Goal: Task Accomplishment & Management: Manage account settings

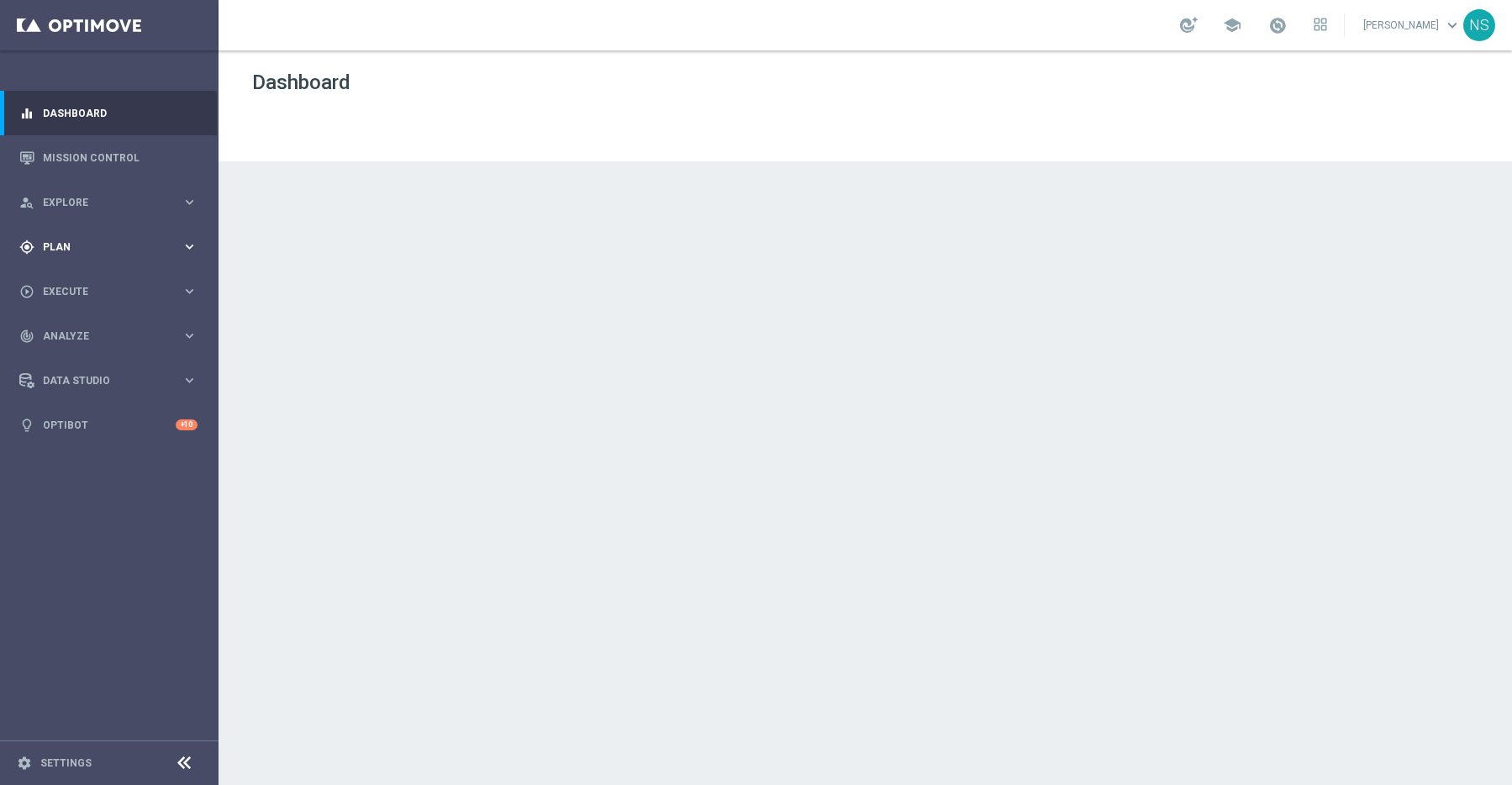
click at [74, 240] on div "gps_fixed Plan" at bounding box center [100, 247] width 162 height 15
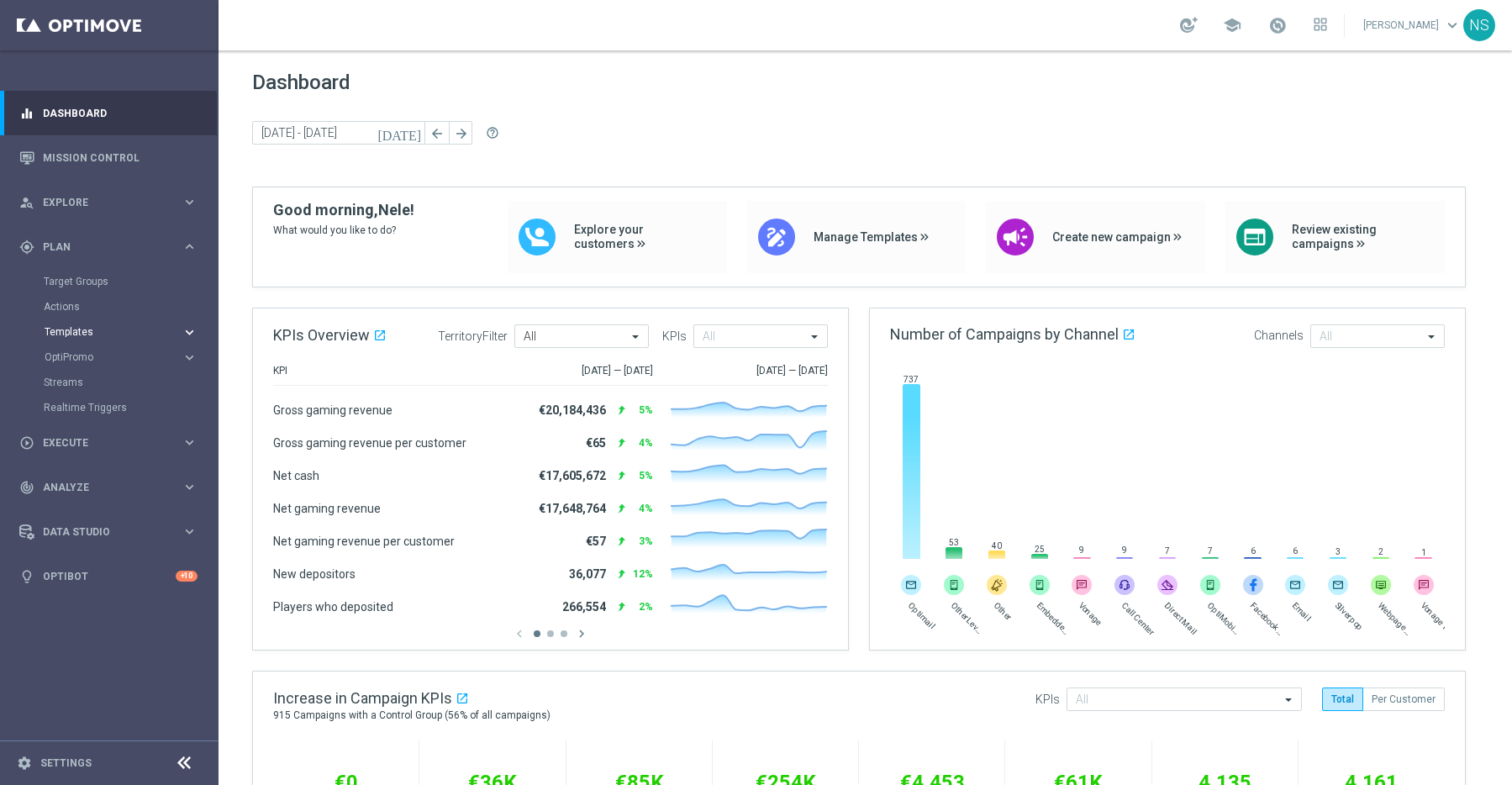
click at [80, 337] on button "Templates keyboard_arrow_right" at bounding box center [121, 332] width 155 height 13
click at [73, 314] on div "Actions" at bounding box center [130, 307] width 173 height 25
click at [73, 281] on link "Target Groups" at bounding box center [109, 282] width 131 height 13
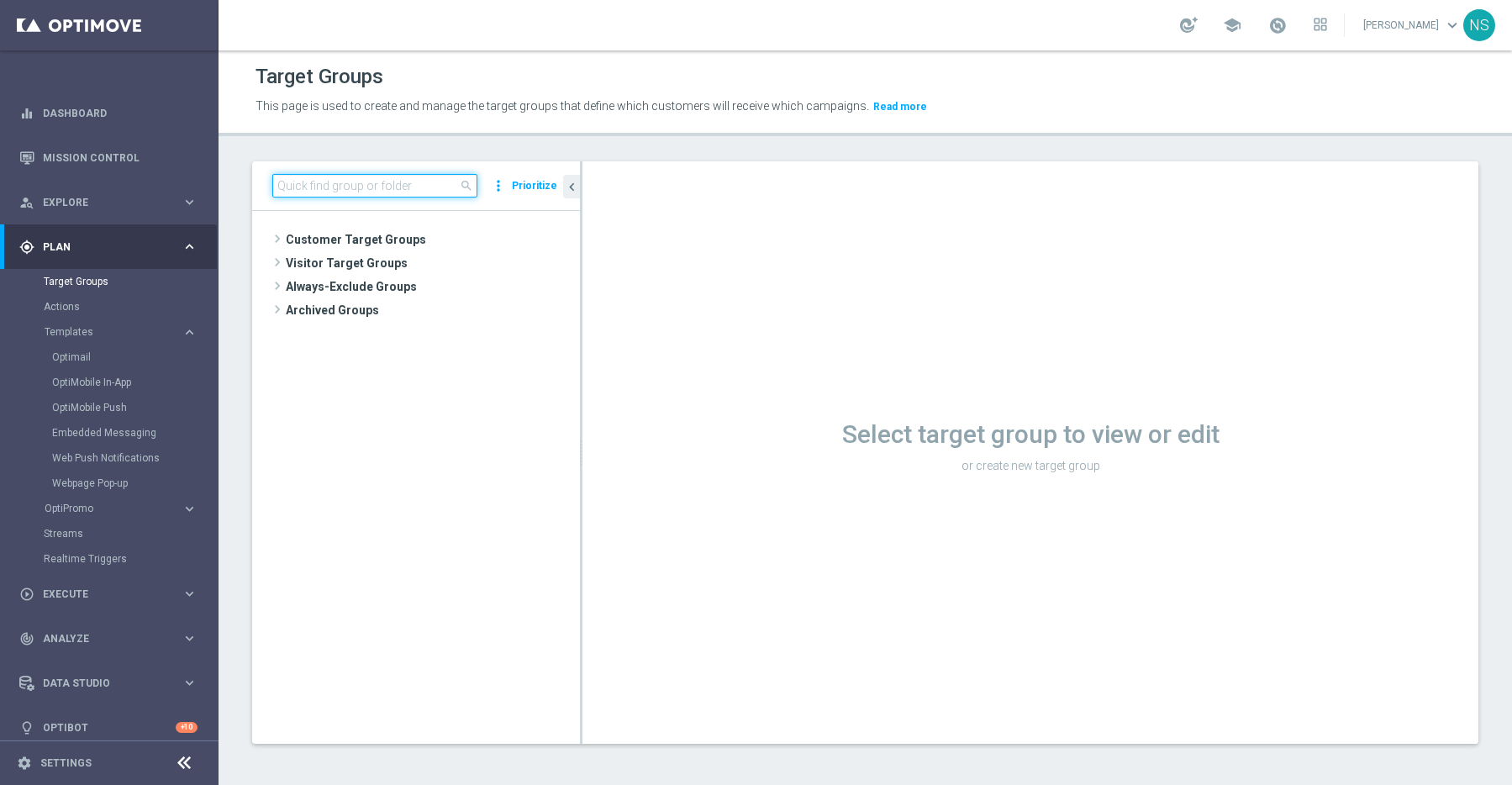
click at [332, 197] on input at bounding box center [375, 186] width 205 height 24
type input "VIP_EXCludes"
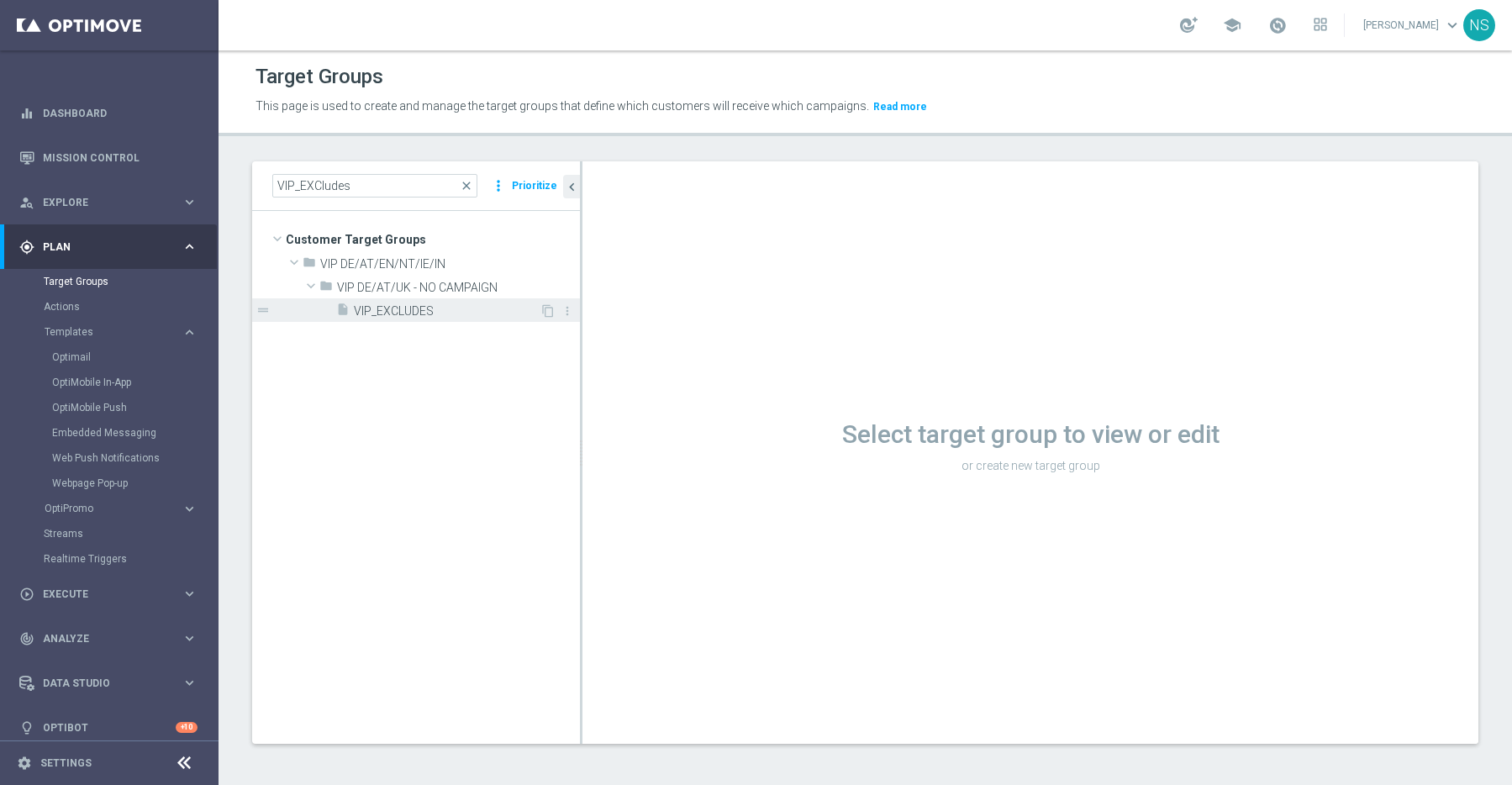
click at [418, 313] on span "VIP_EXCLUDES" at bounding box center [447, 311] width 186 height 14
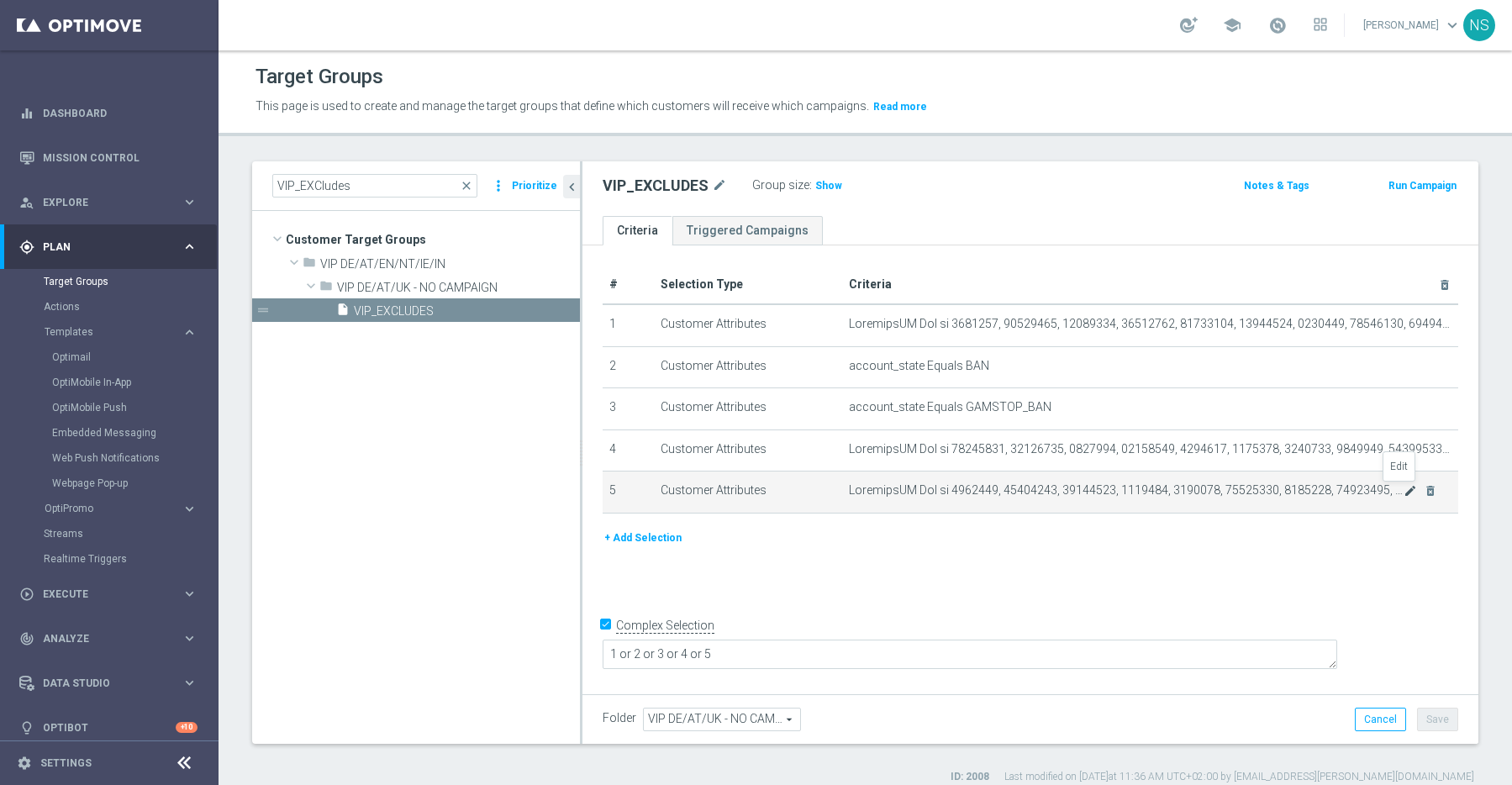
click at [1404, 491] on icon "mode_edit" at bounding box center [1410, 491] width 13 height 13
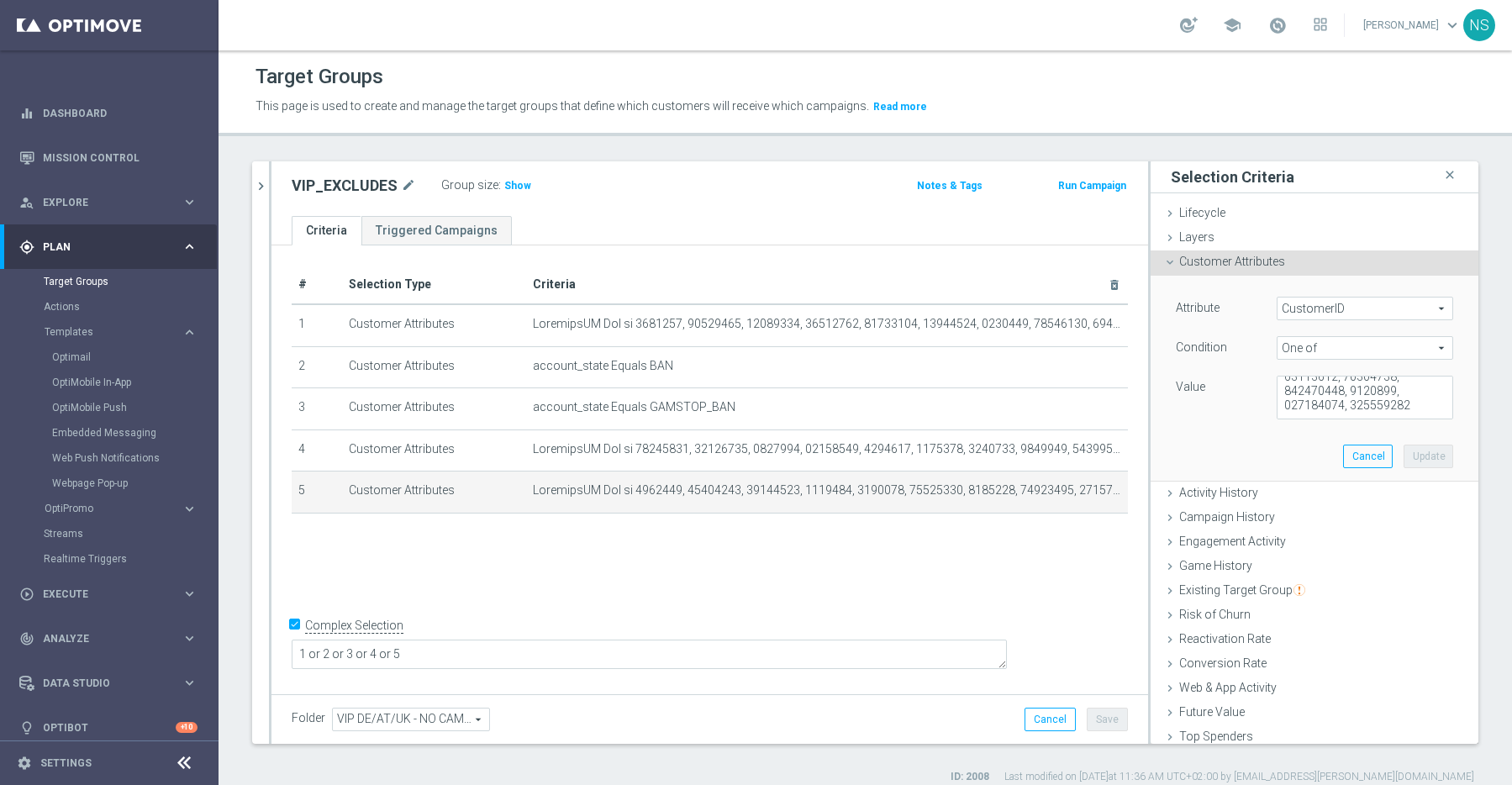
scroll to position [2500, 0]
click at [1342, 401] on textarea at bounding box center [1365, 398] width 177 height 44
paste textarea "4091982"
type textarea "4247435, 19080397, 15150499, 7374385, 4247435, 11291409, 4716134, 11996601, 929…"
click at [1411, 453] on button "Update" at bounding box center [1428, 457] width 50 height 24
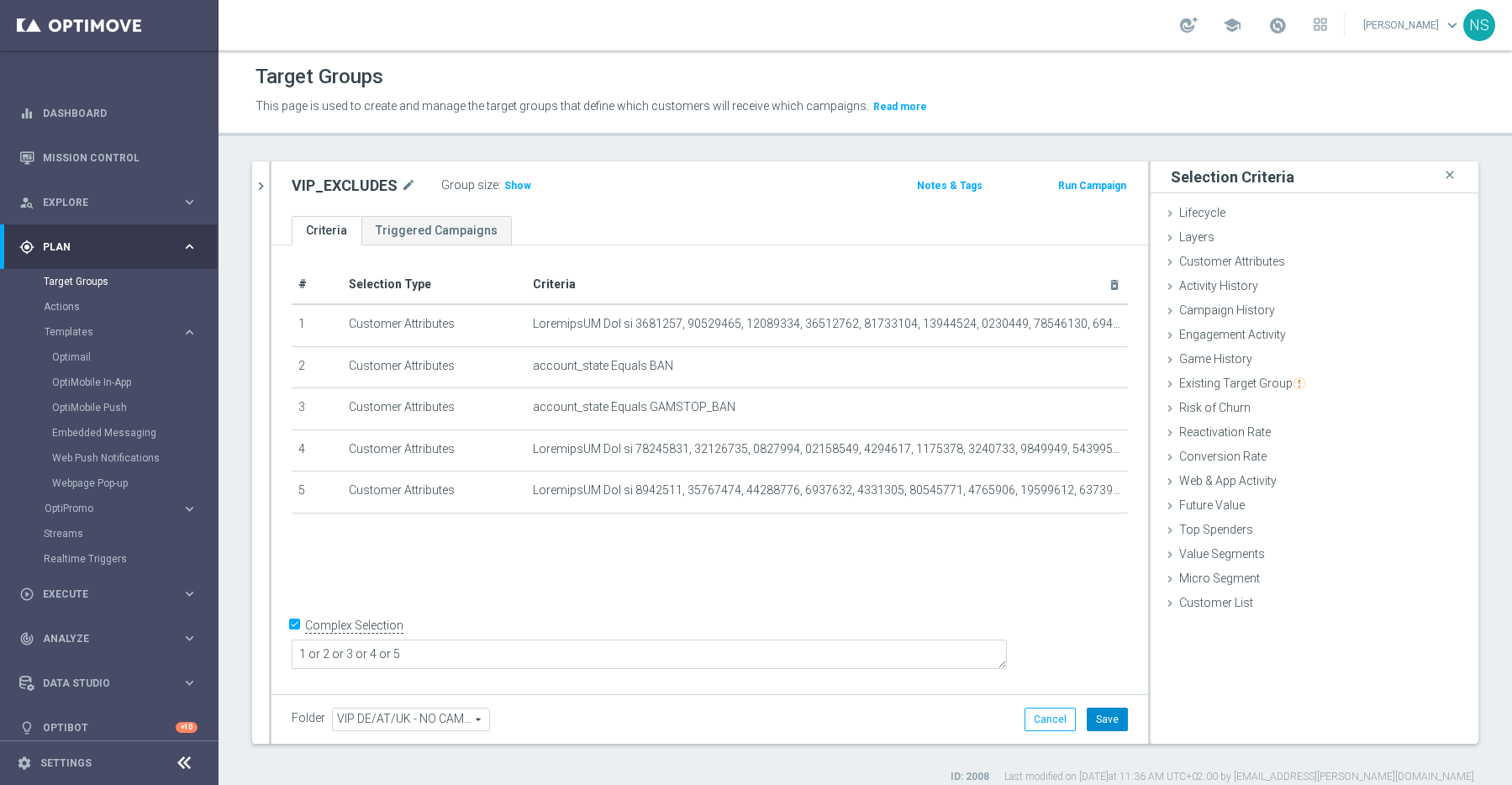
click at [1107, 725] on button "Save" at bounding box center [1107, 719] width 41 height 24
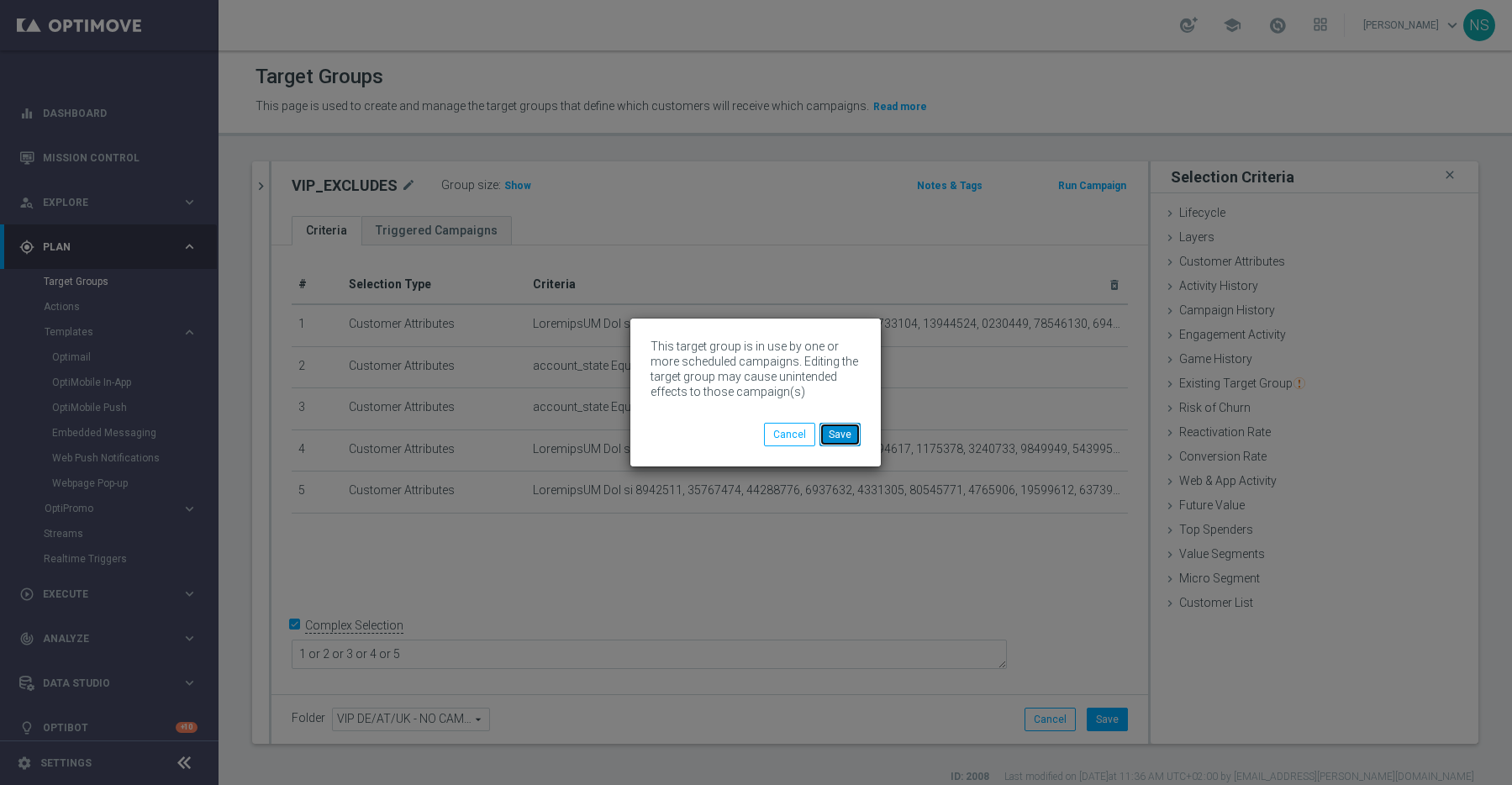
click at [844, 437] on button "Save" at bounding box center [839, 435] width 41 height 24
